Goal: Information Seeking & Learning: Learn about a topic

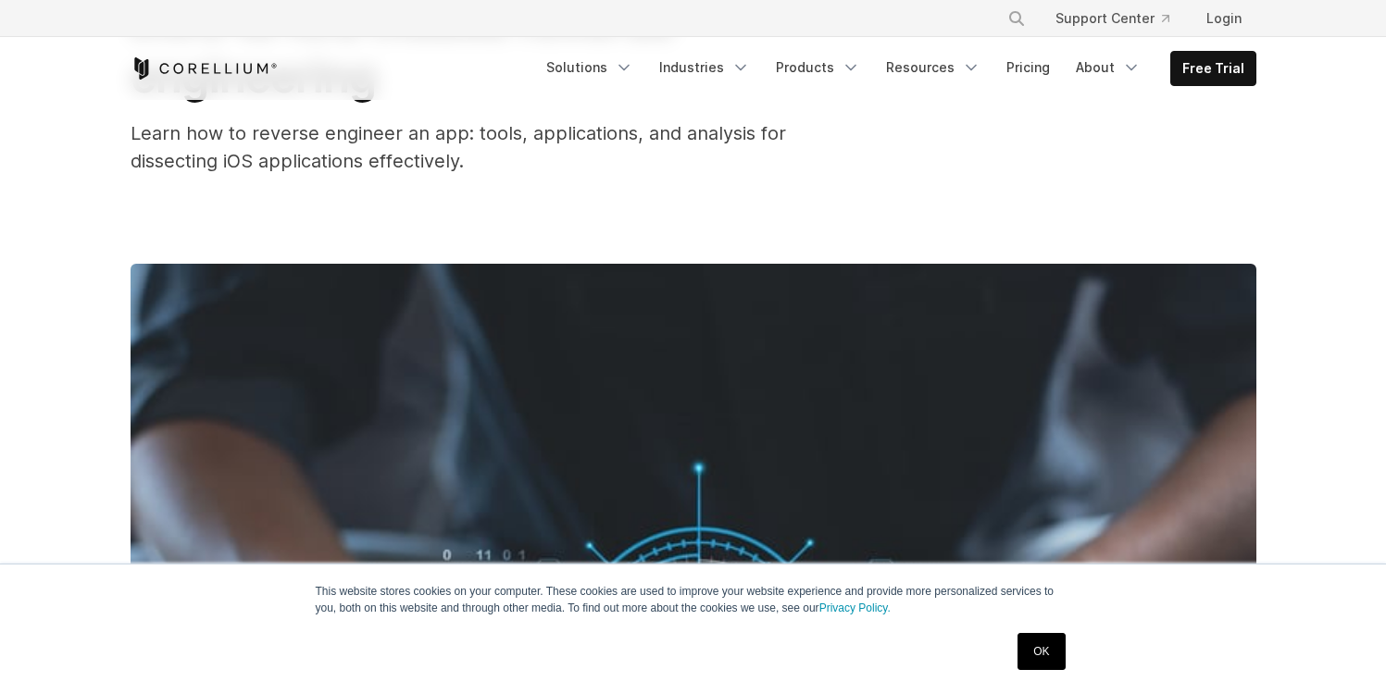
scroll to position [202, 0]
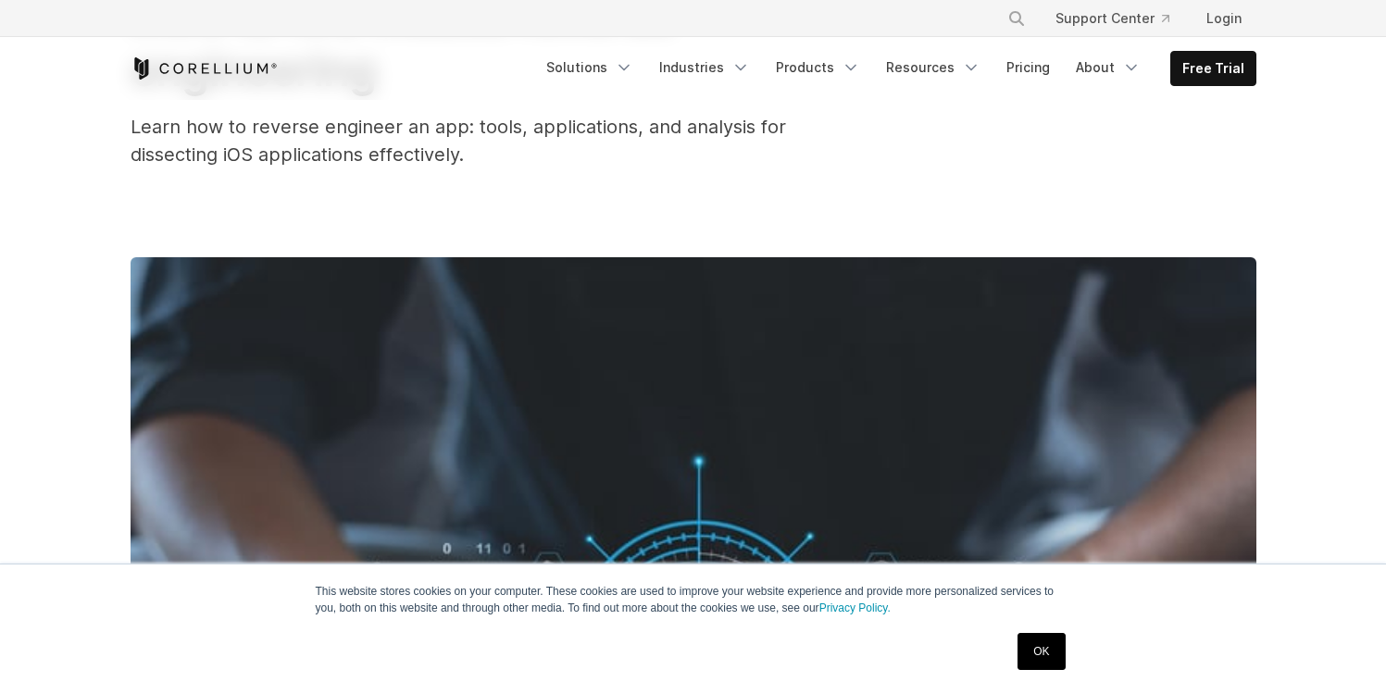
click at [1055, 642] on link "OK" at bounding box center [1041, 651] width 47 height 37
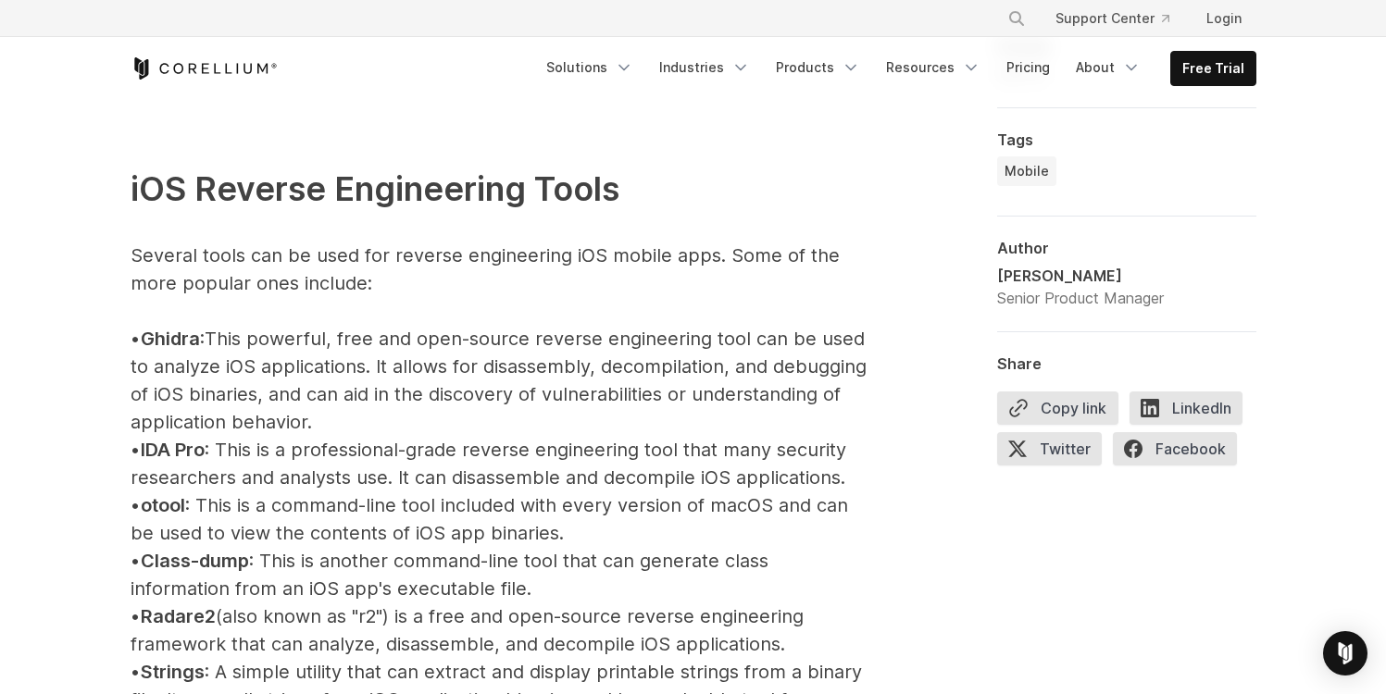
scroll to position [2009, 0]
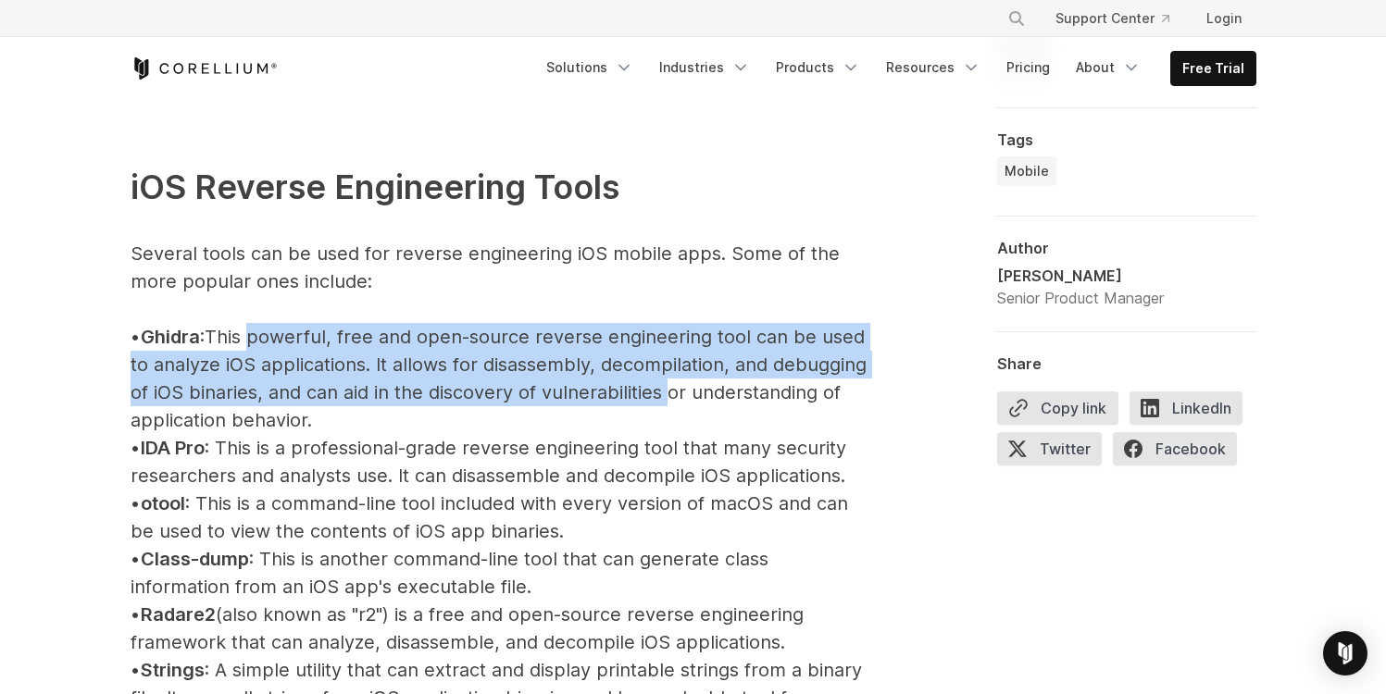
drag, startPoint x: 265, startPoint y: 331, endPoint x: 756, endPoint y: 401, distance: 495.8
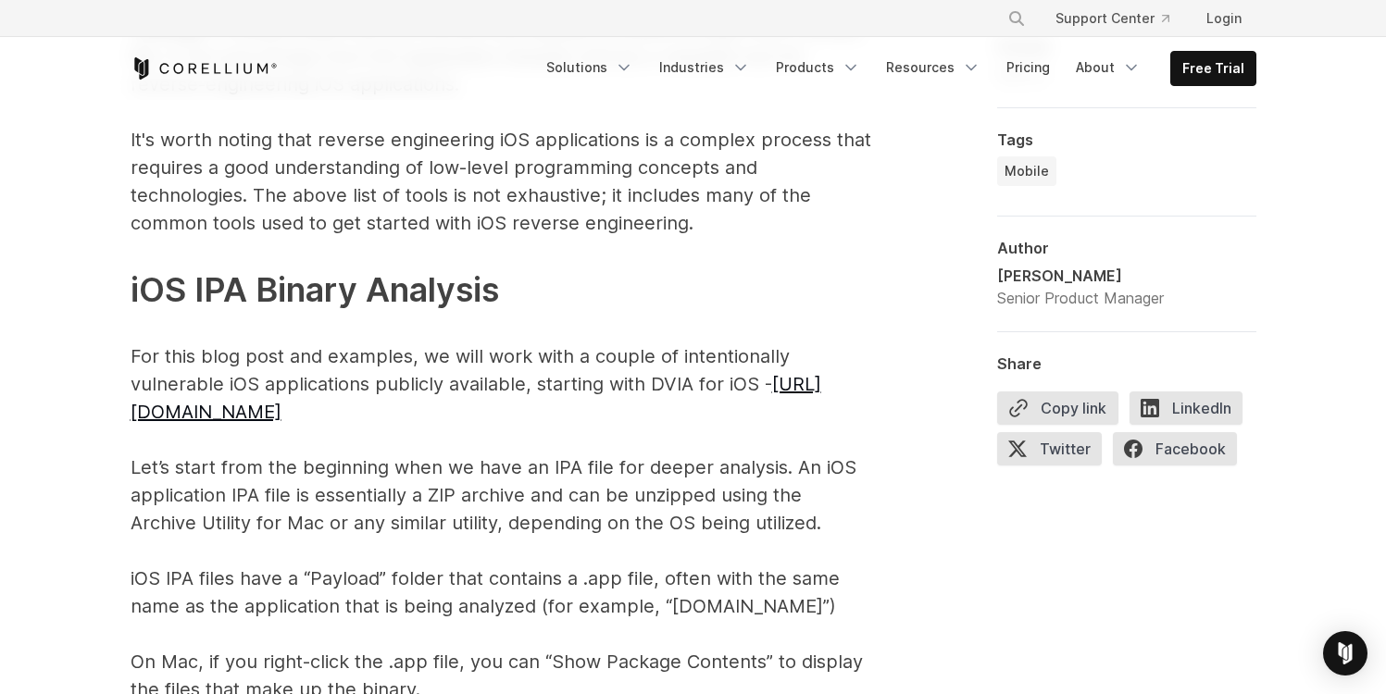
scroll to position [2665, 0]
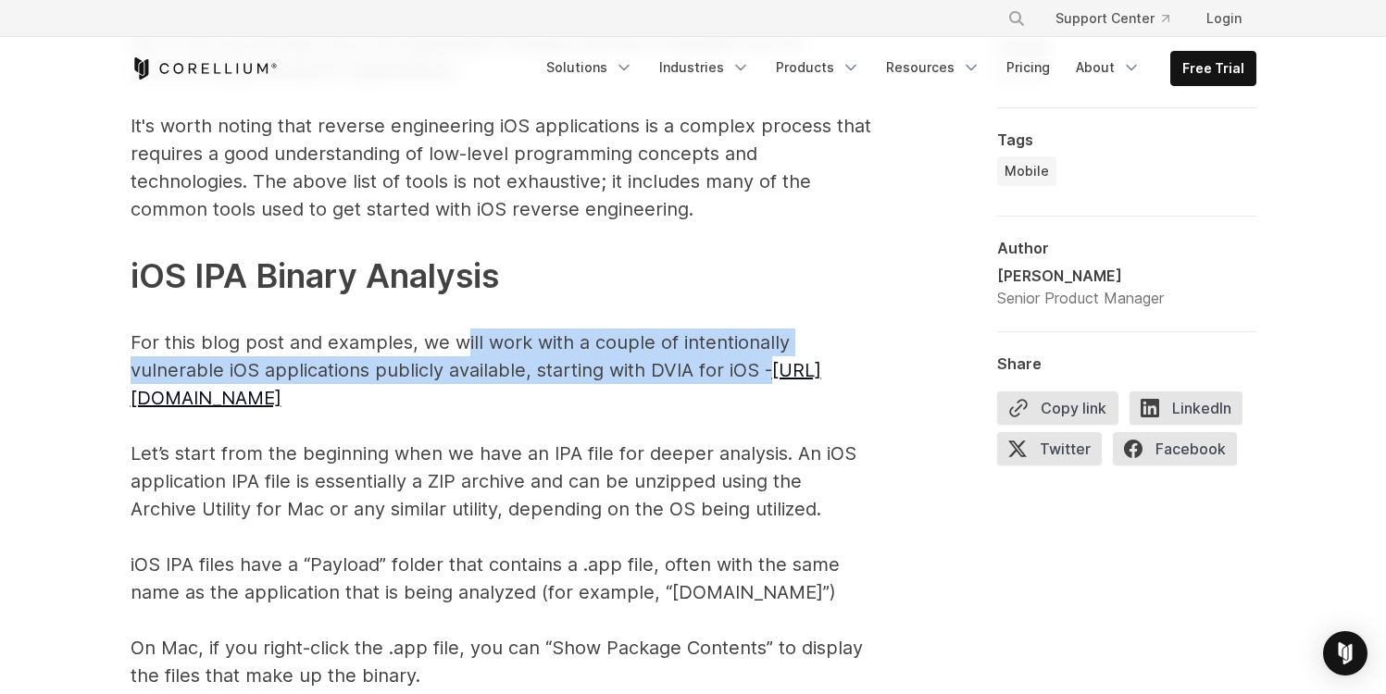
drag, startPoint x: 464, startPoint y: 336, endPoint x: 832, endPoint y: 363, distance: 368.6
click at [833, 363] on p "iOS Reverse Engineering Tools Several tools can be used for reverse engineering…" at bounding box center [501, 70] width 741 height 1239
click at [832, 363] on p "iOS Reverse Engineering Tools Several tools can be used for reverse engineering…" at bounding box center [501, 70] width 741 height 1239
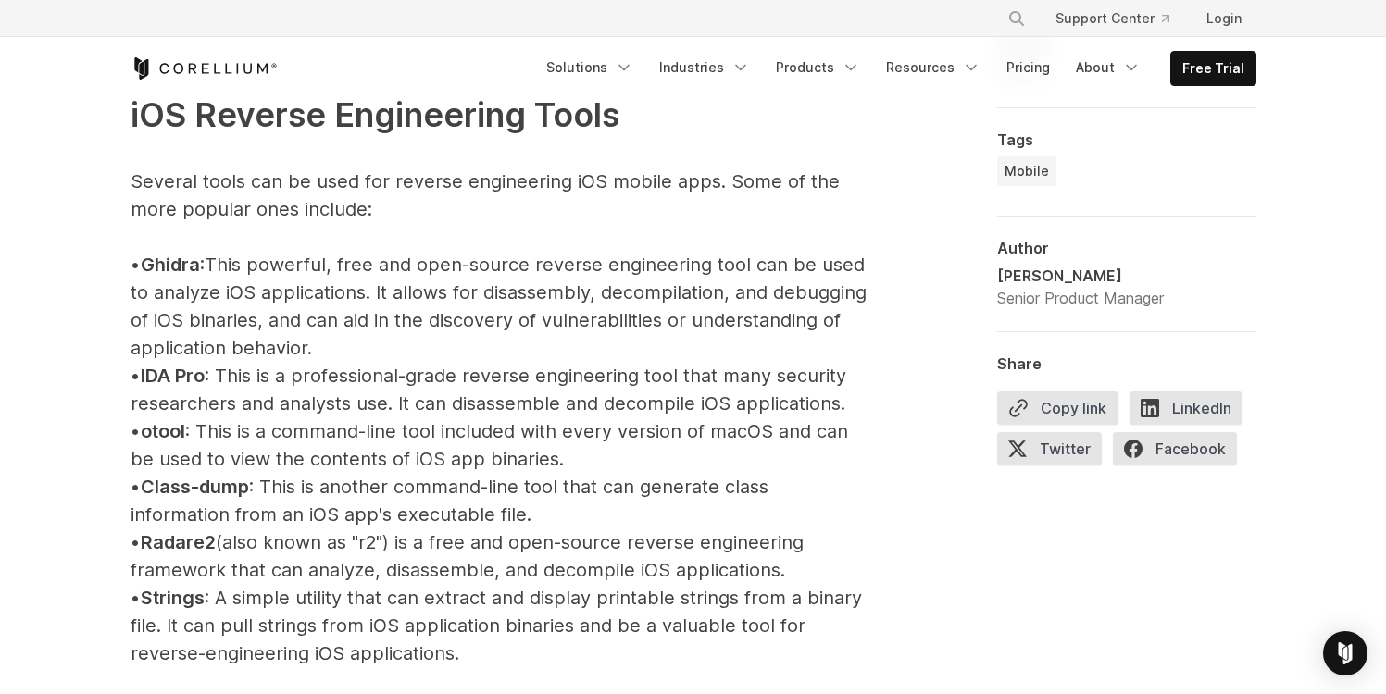
scroll to position [2038, 0]
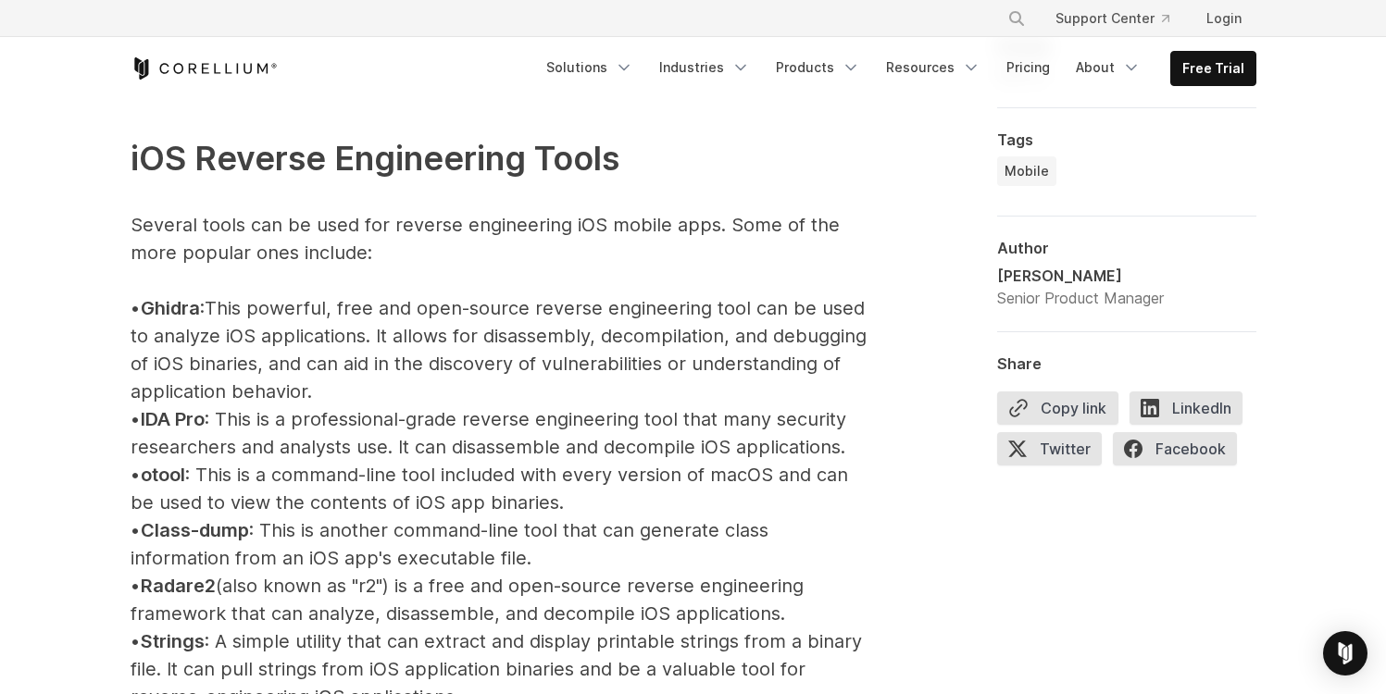
click at [182, 311] on span "Ghidra" at bounding box center [170, 308] width 59 height 22
copy span "Ghidra"
